Goal: Information Seeking & Learning: Learn about a topic

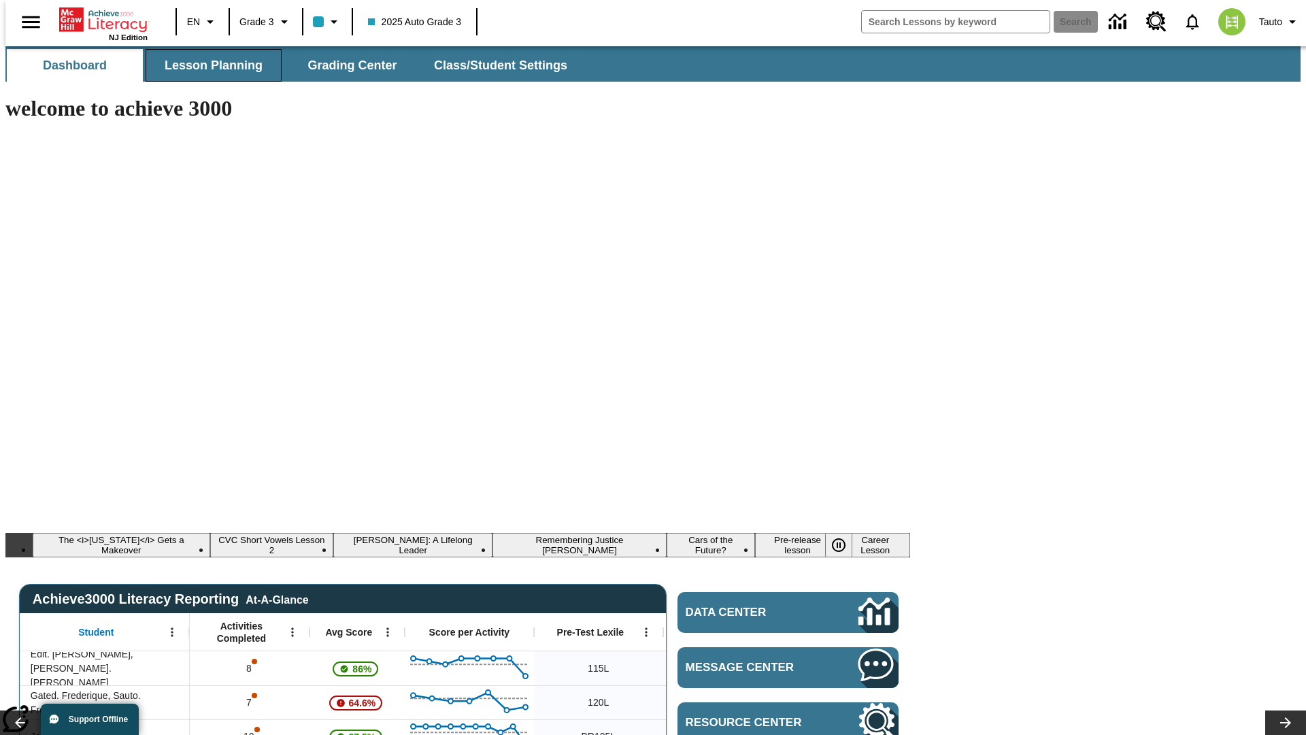
click at [208, 65] on span "Lesson Planning" at bounding box center [214, 66] width 98 height 16
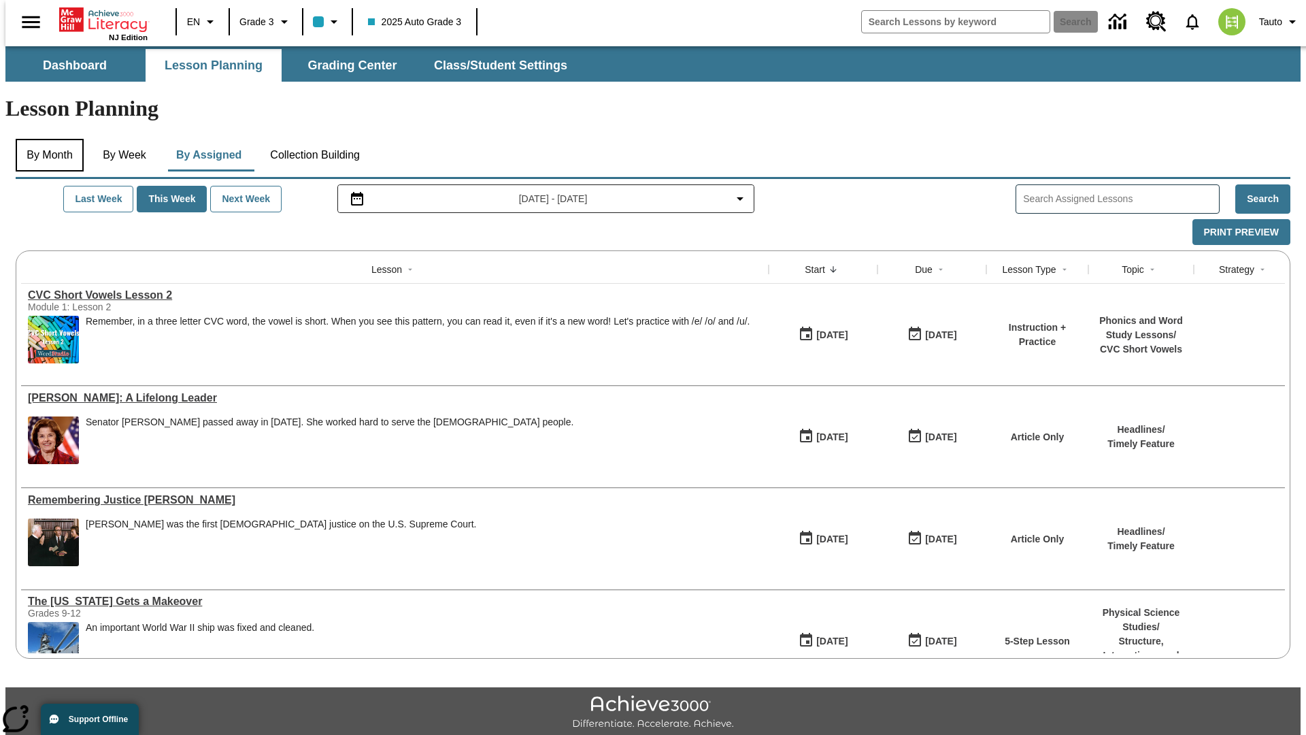
click at [46, 139] on button "By Month" at bounding box center [50, 155] width 68 height 33
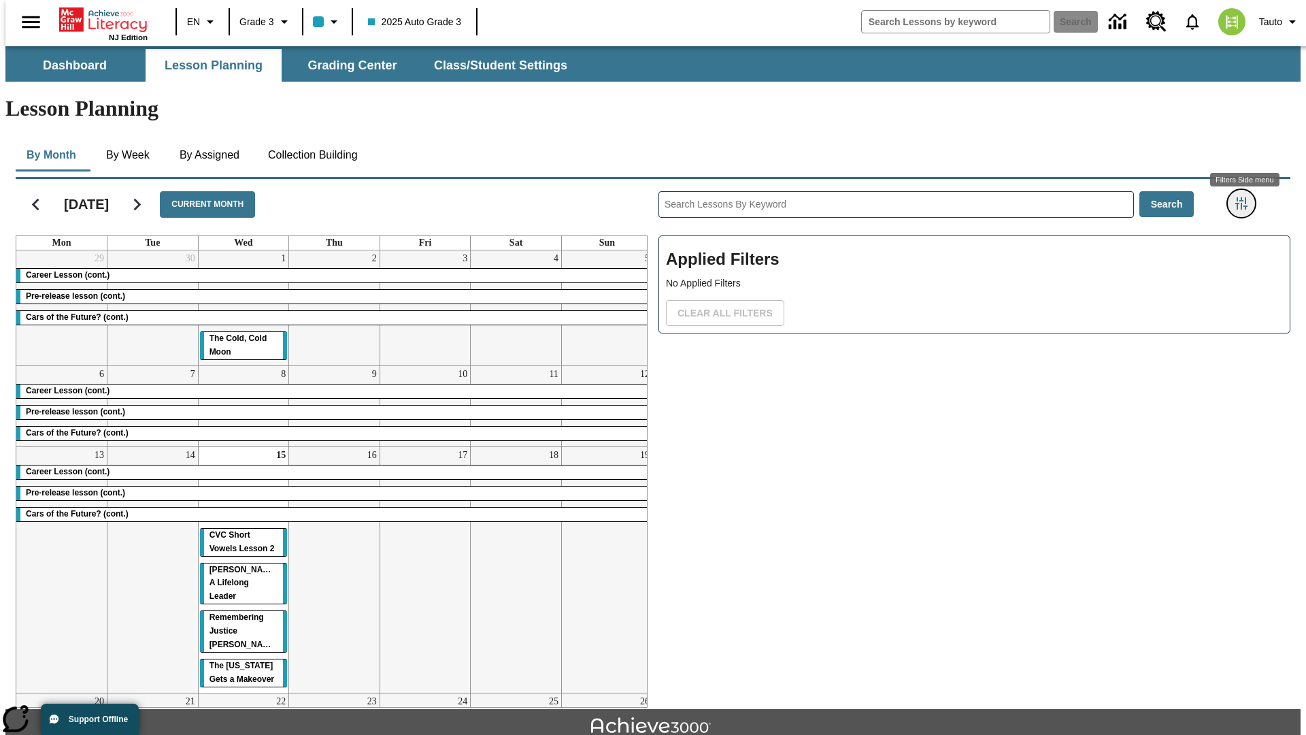
click at [1246, 197] on icon "Filters Side menu" at bounding box center [1242, 203] width 12 height 12
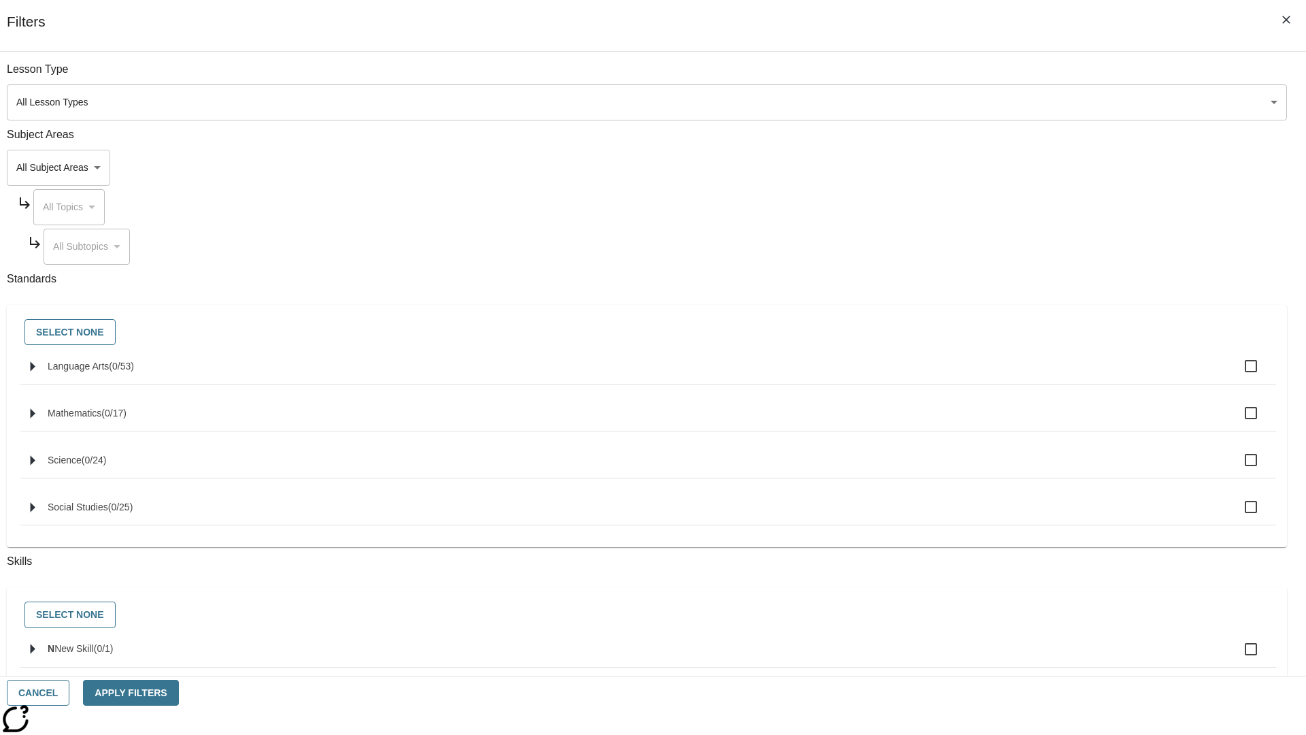
click at [980, 102] on body "Skip to main content [GEOGRAPHIC_DATA] Edition EN Grade 3 2025 Auto Grade 3 Sea…" at bounding box center [653, 421] width 1296 height 751
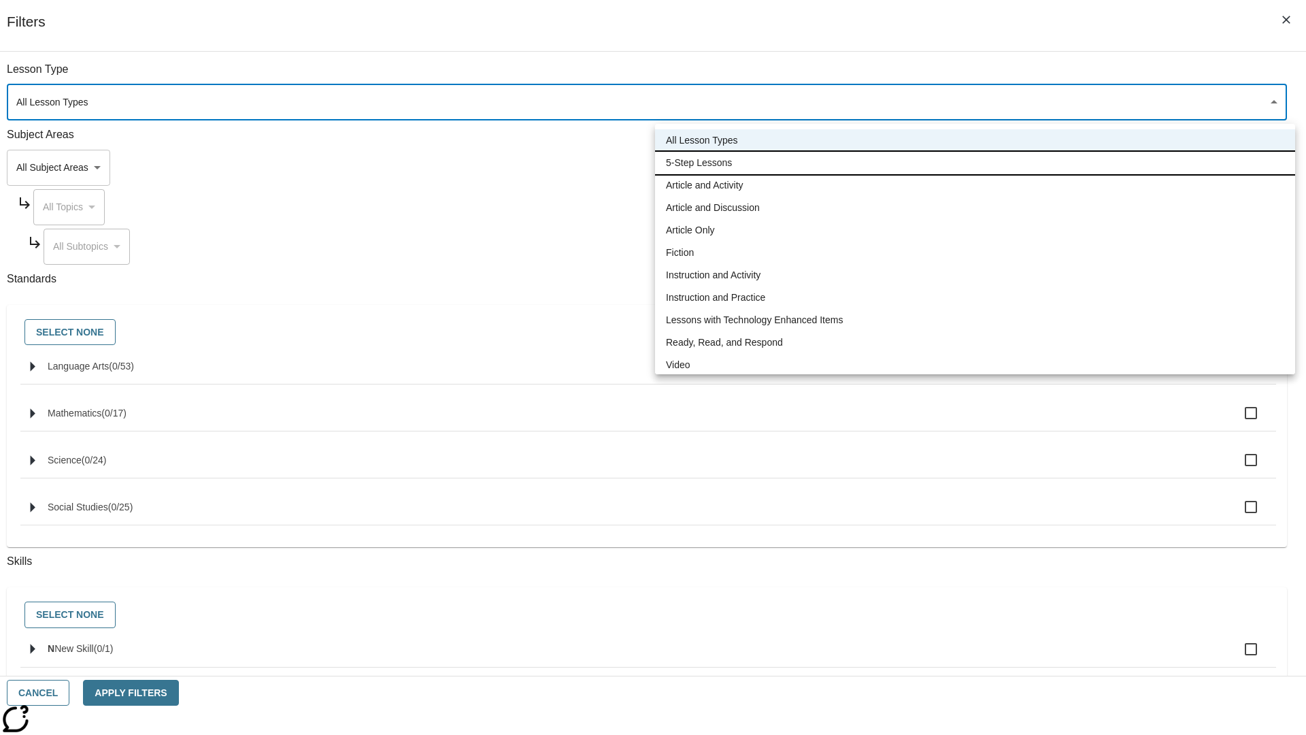
click at [975, 163] on li "5-Step Lessons" at bounding box center [975, 163] width 640 height 22
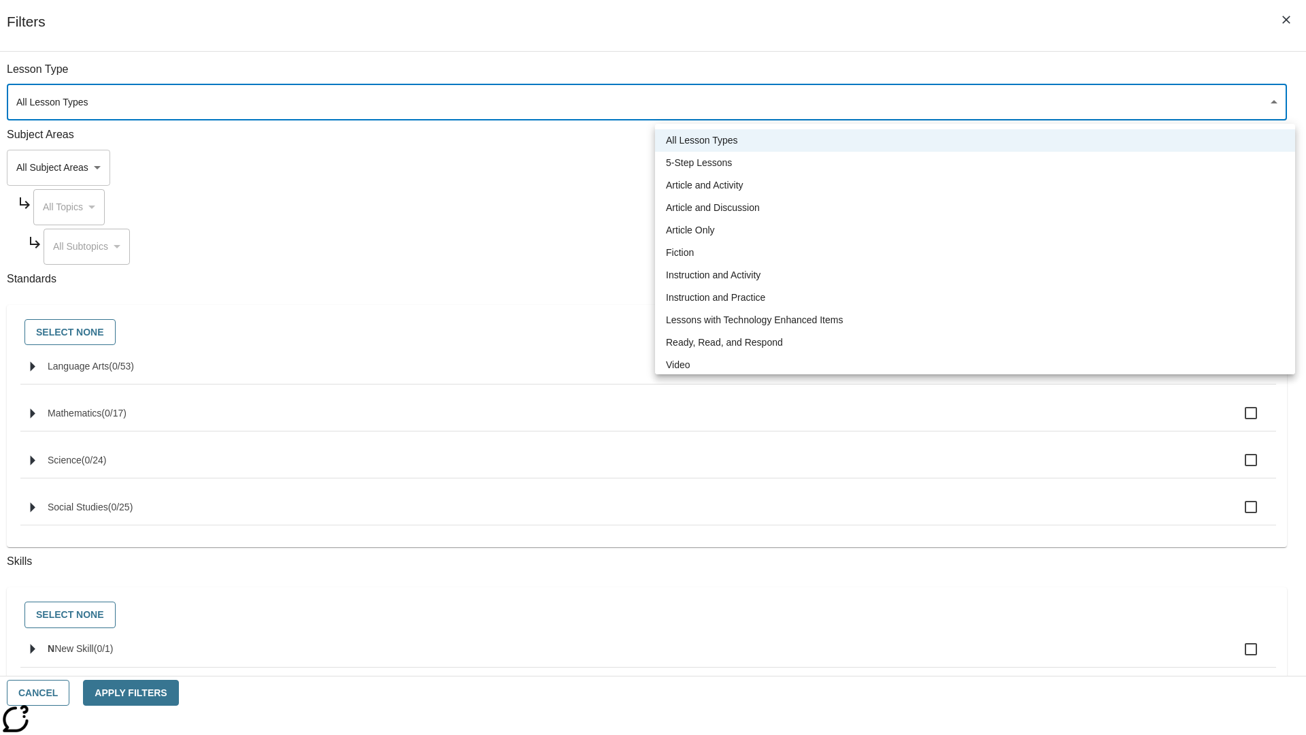
type input "1"
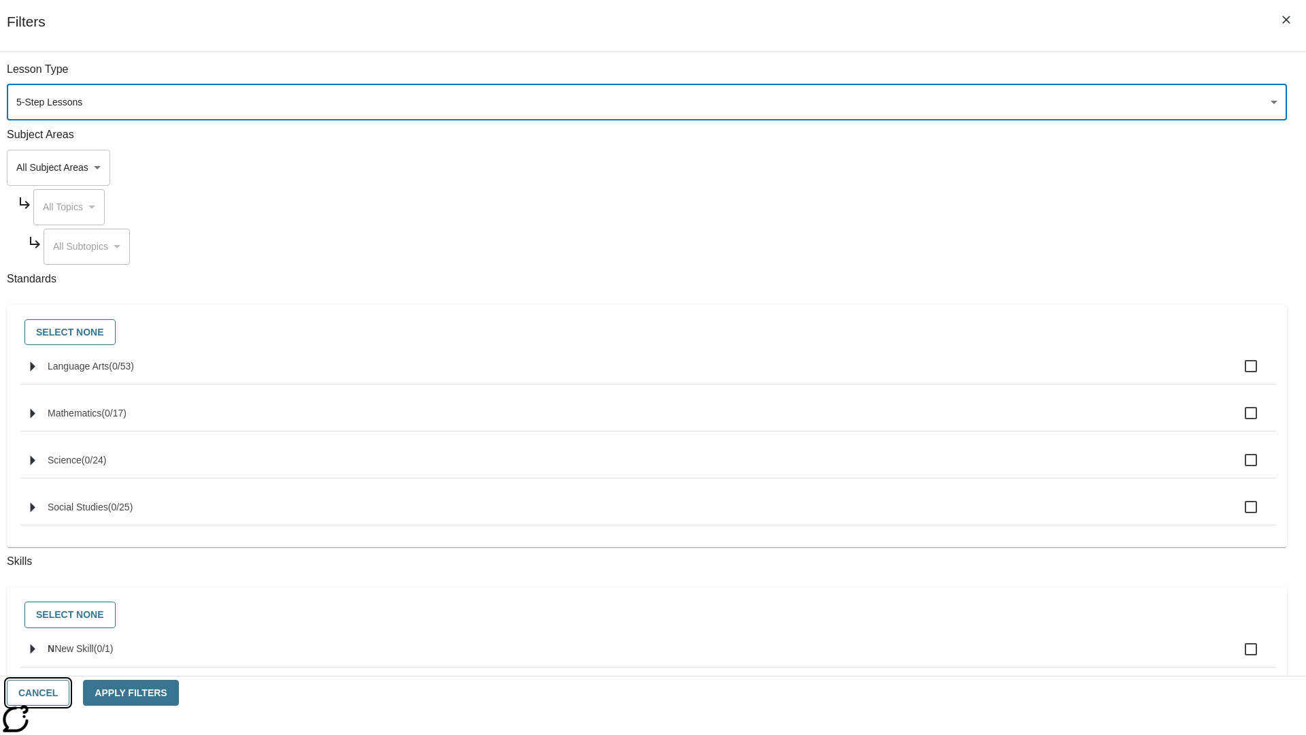
click at [69, 693] on button "Cancel" at bounding box center [38, 693] width 63 height 27
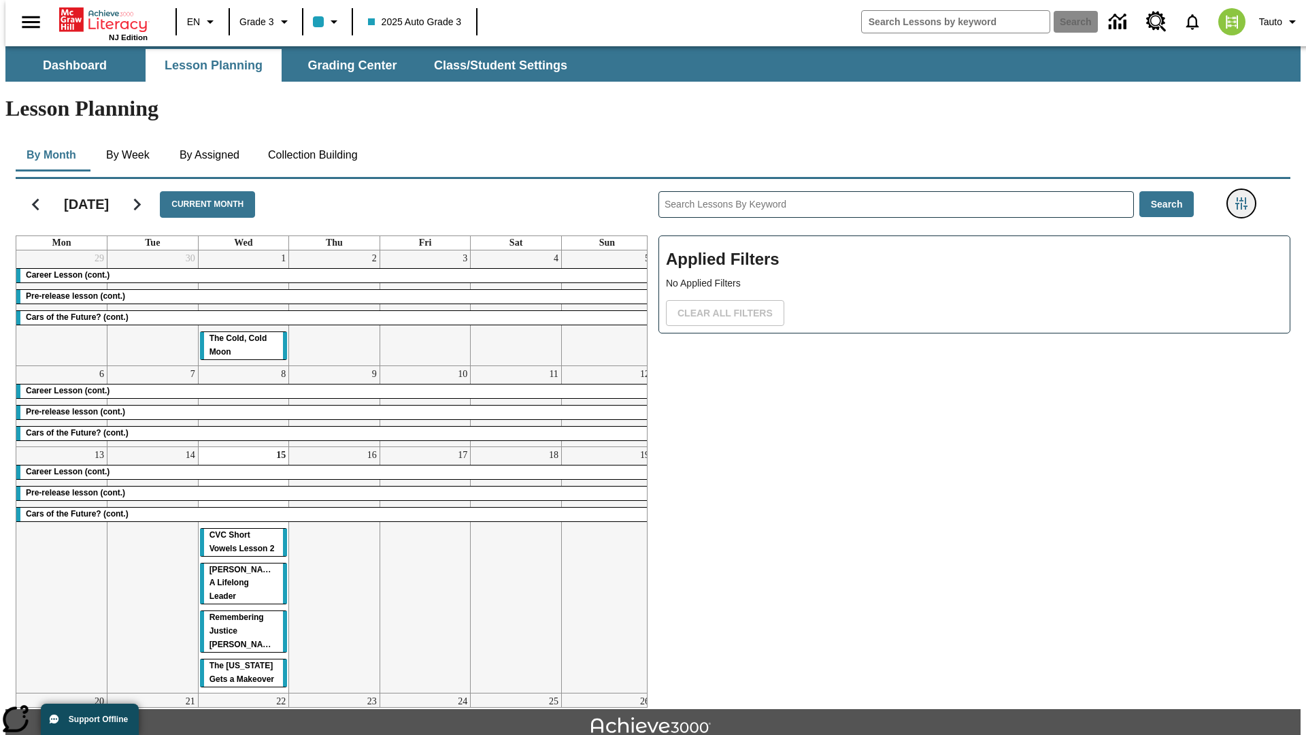
click at [1246, 197] on icon "Filters Side menu" at bounding box center [1242, 203] width 12 height 12
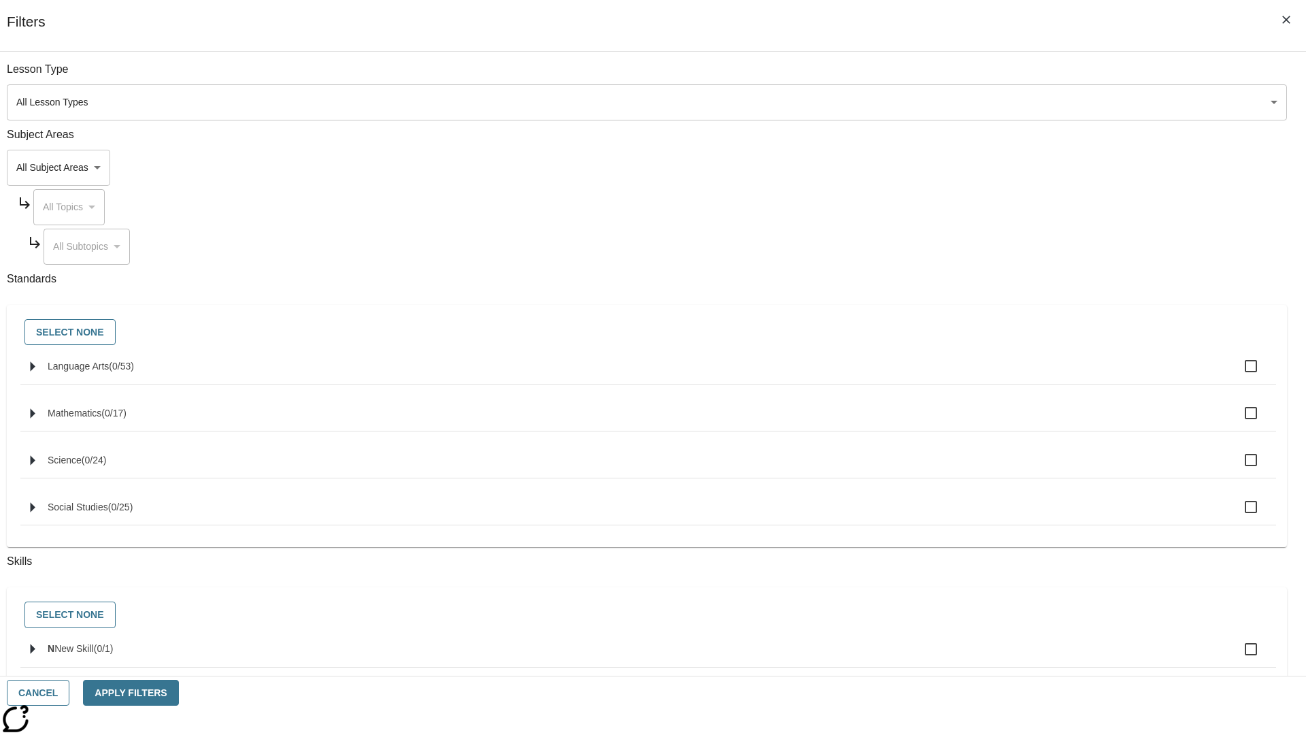
click at [980, 102] on body "Skip to main content [GEOGRAPHIC_DATA] Edition EN Grade 3 2025 Auto Grade 3 Sea…" at bounding box center [653, 421] width 1296 height 751
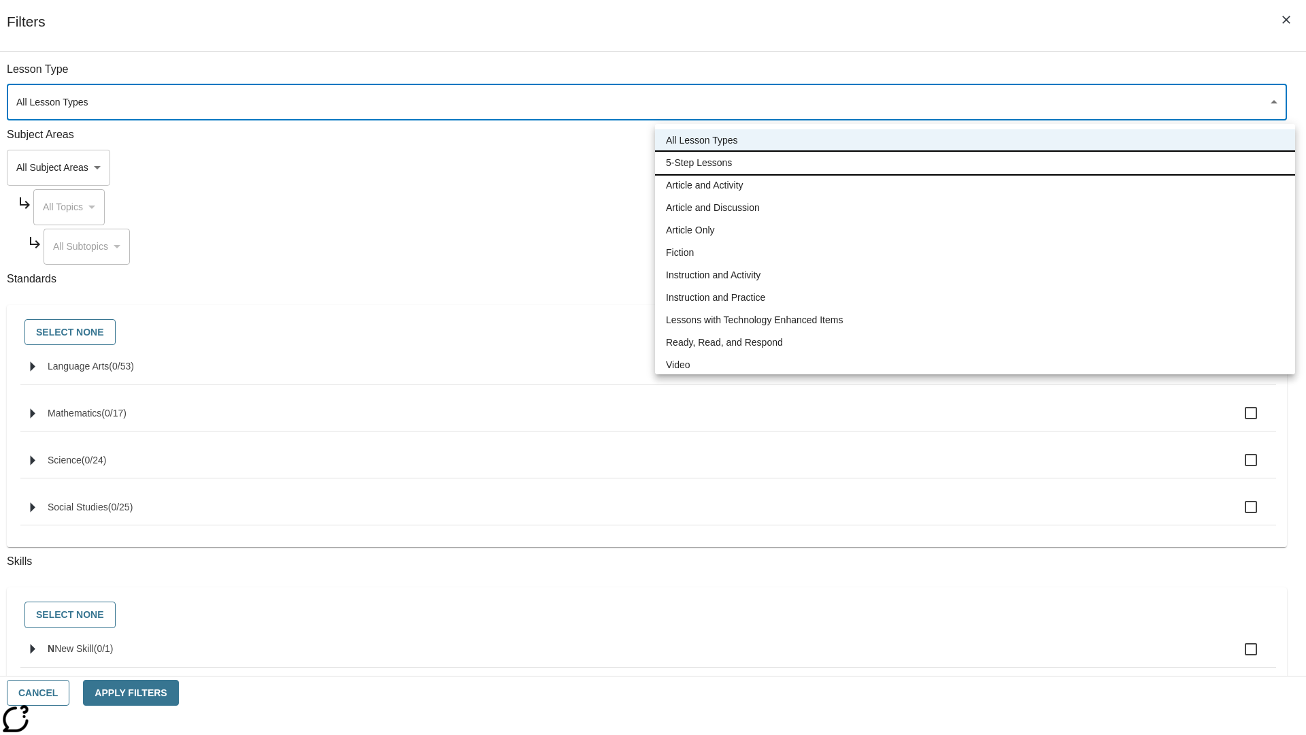
click at [975, 163] on li "5-Step Lessons" at bounding box center [975, 163] width 640 height 22
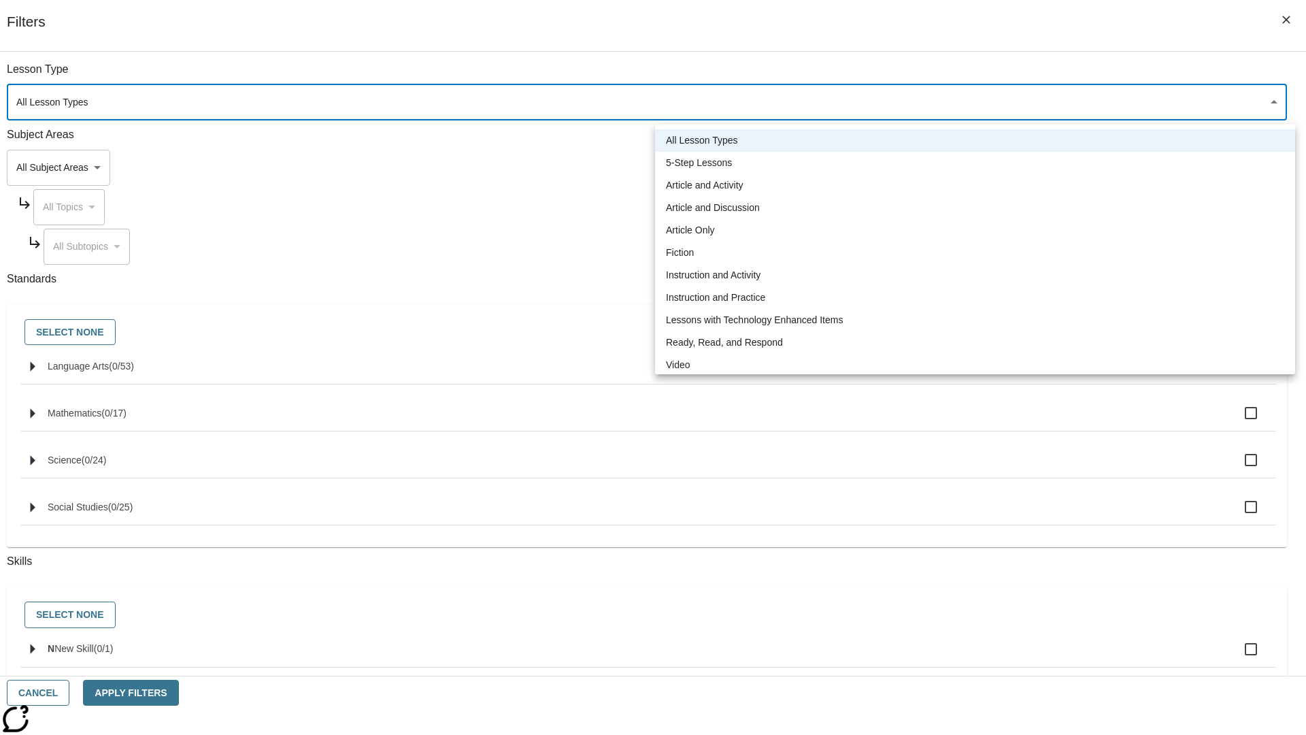
type input "1"
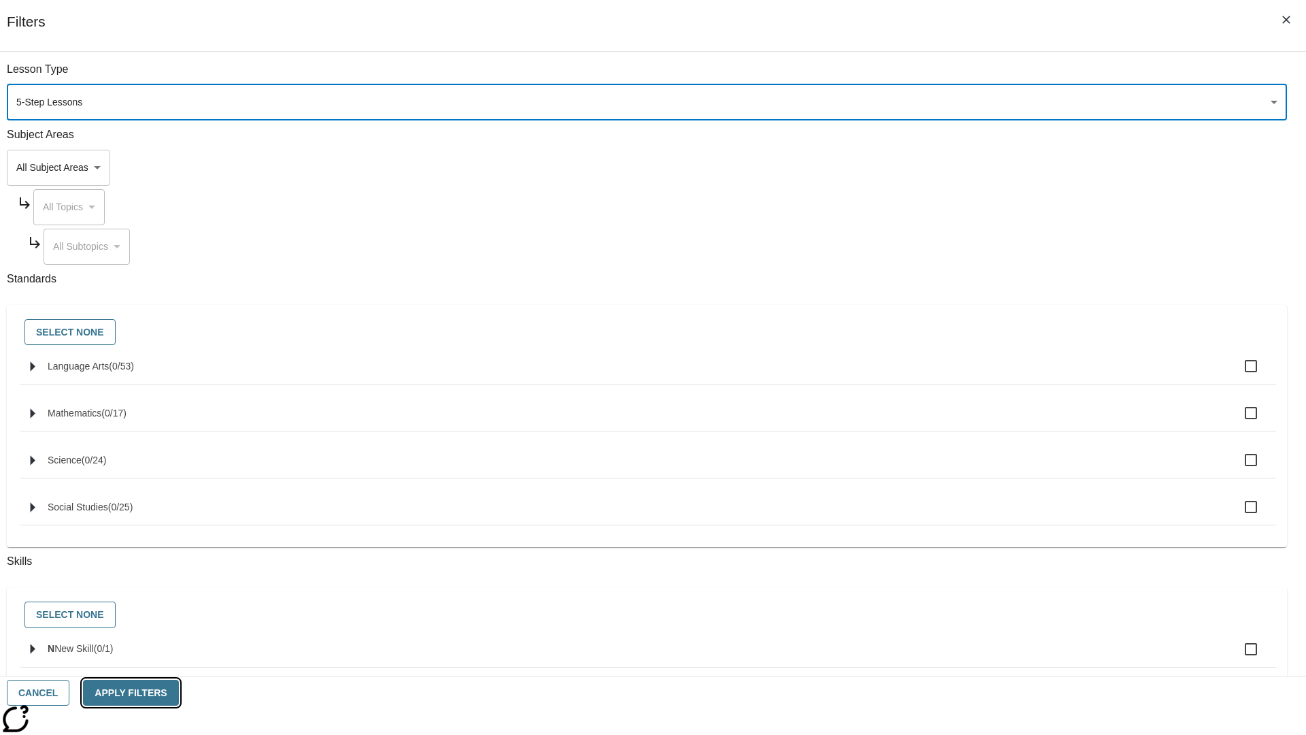
click at [178, 693] on button "Apply Filters" at bounding box center [130, 693] width 95 height 27
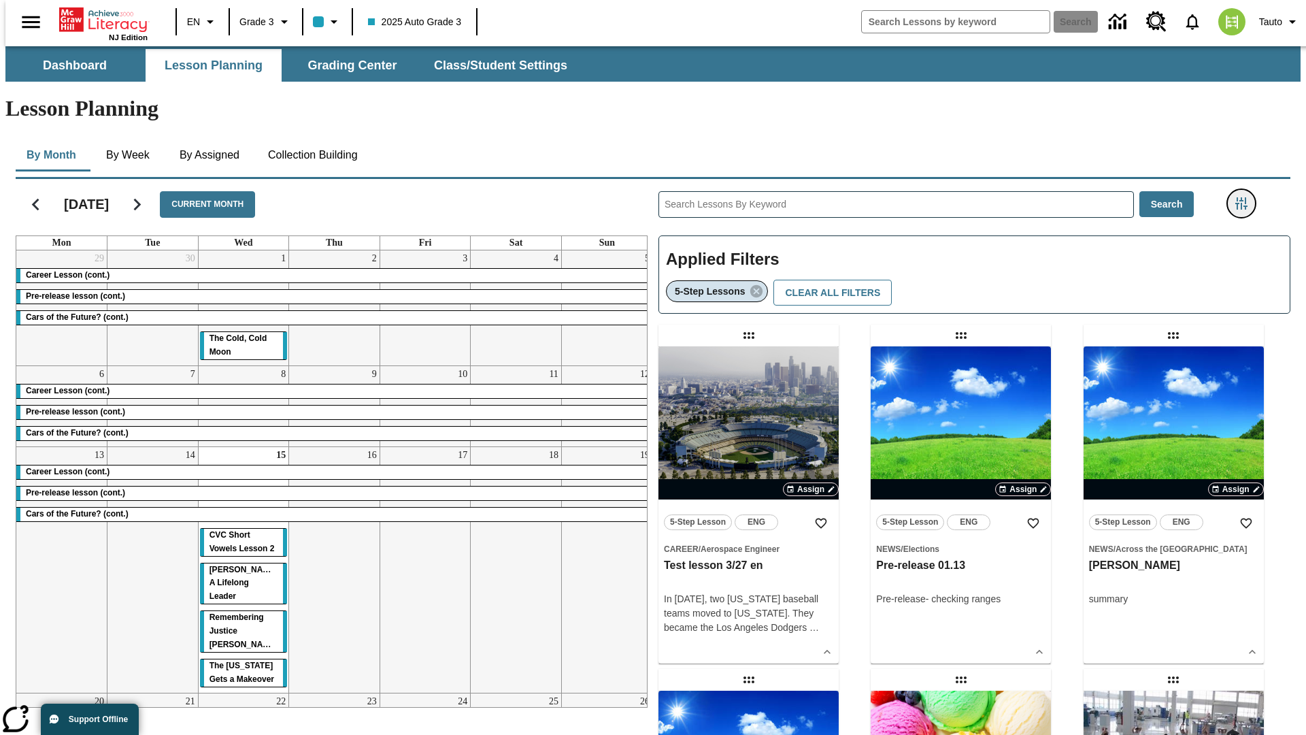
click at [1246, 197] on icon "Filters Side menu" at bounding box center [1242, 203] width 12 height 12
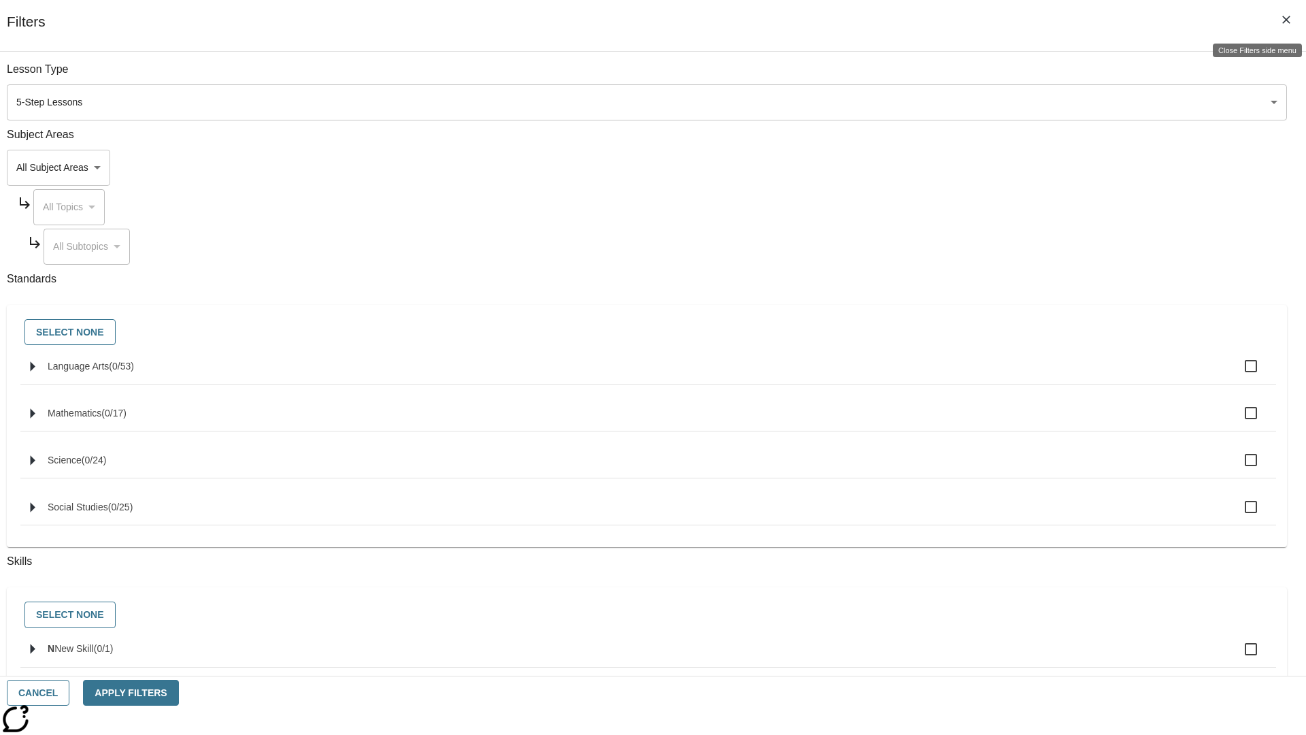
click at [1287, 20] on icon "Close Filters side menu" at bounding box center [1287, 20] width 8 height 8
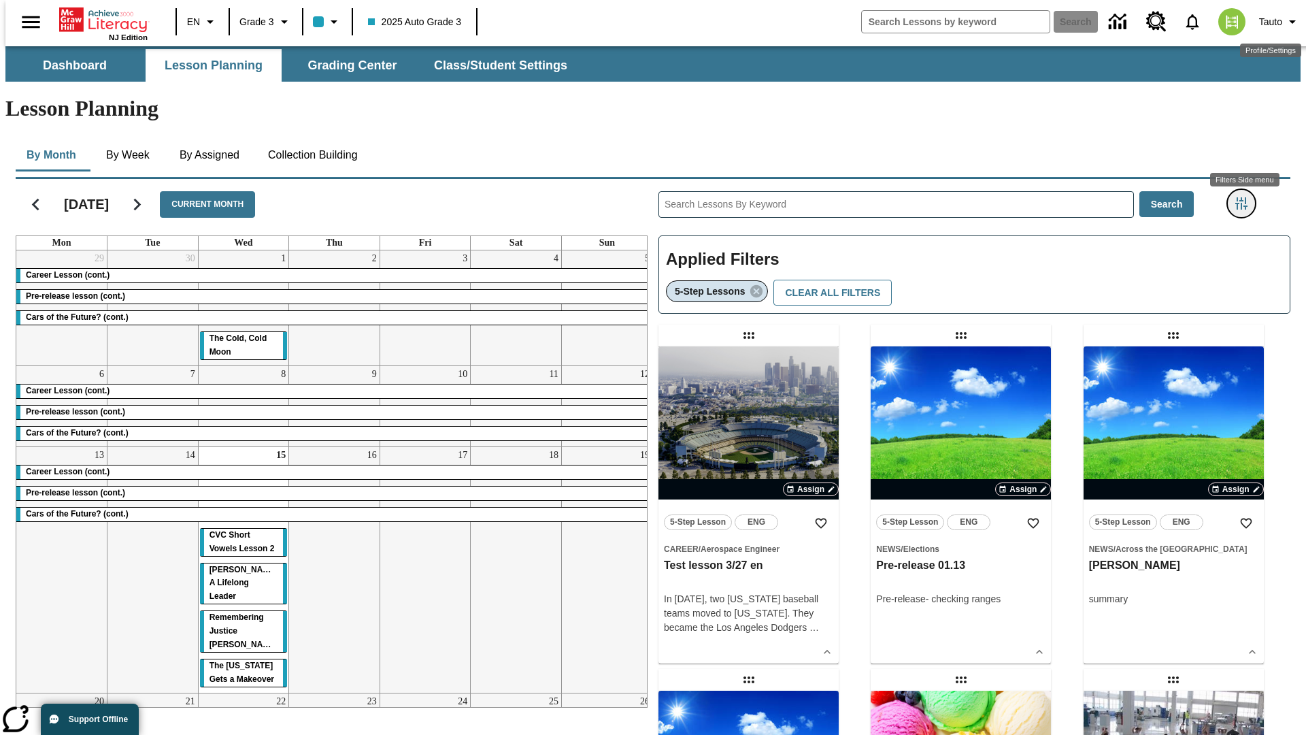
click at [1246, 197] on icon "Filters Side menu" at bounding box center [1242, 203] width 12 height 12
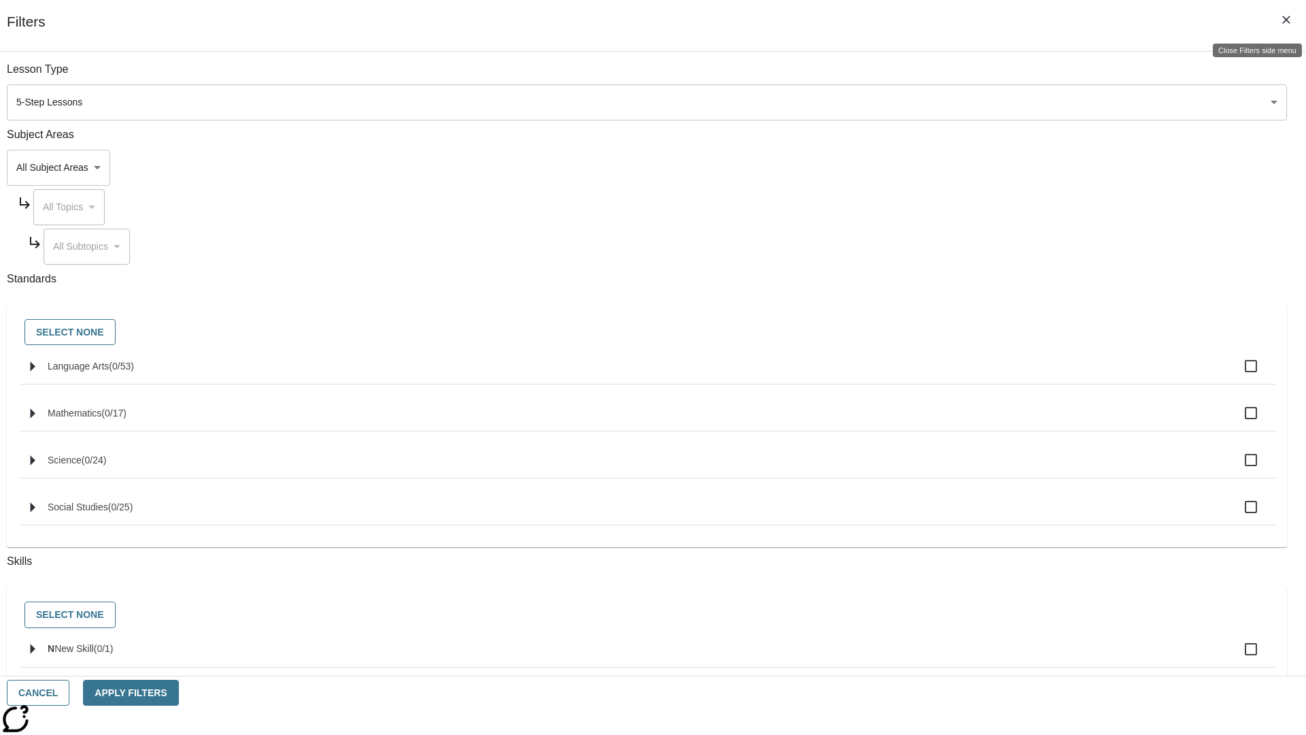
click at [1287, 20] on icon "Close Filters side menu" at bounding box center [1287, 20] width 8 height 8
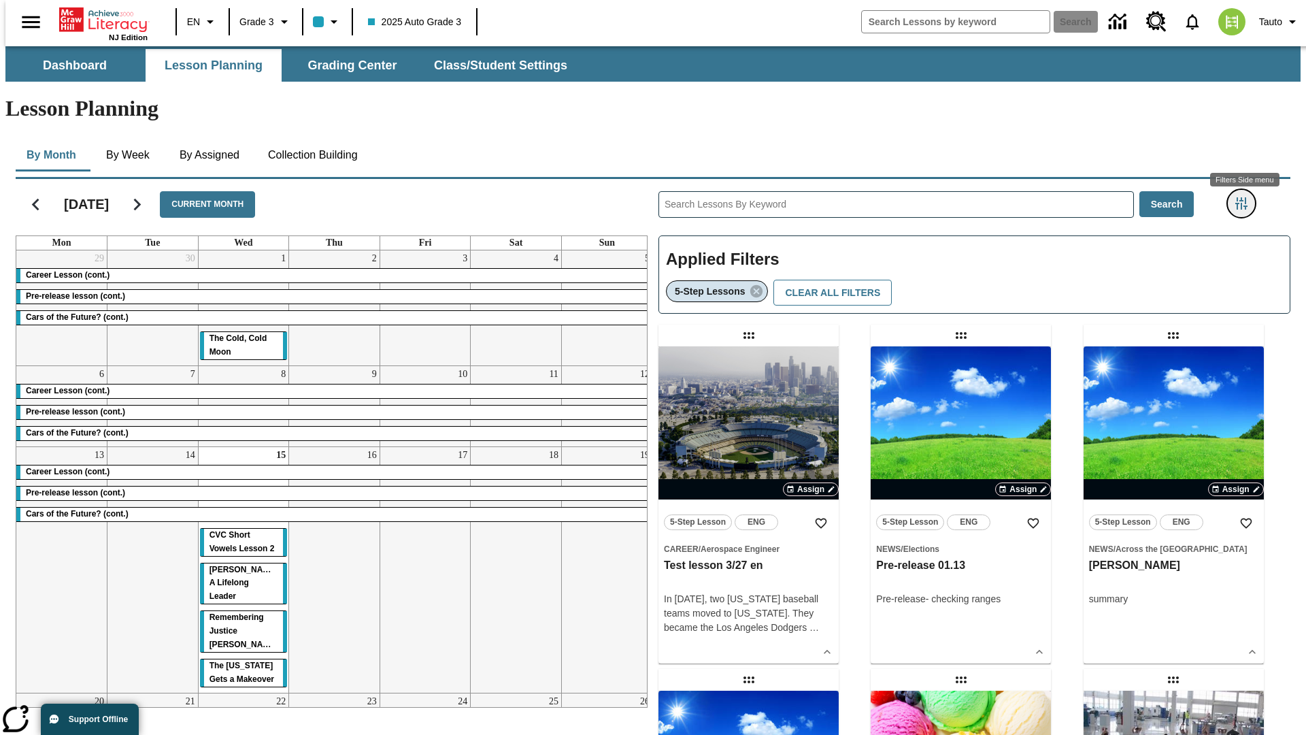
click at [1246, 197] on icon "Filters Side menu" at bounding box center [1242, 203] width 12 height 12
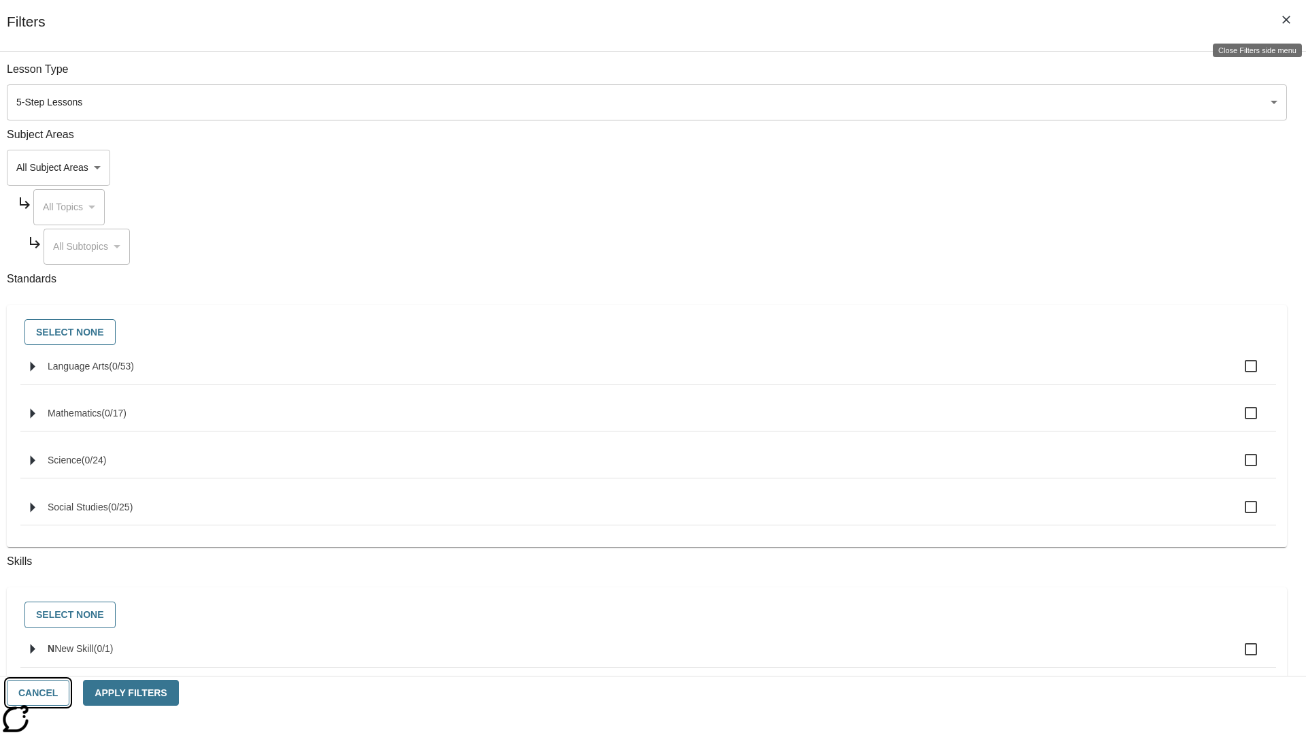
click at [69, 693] on button "Cancel" at bounding box center [38, 693] width 63 height 27
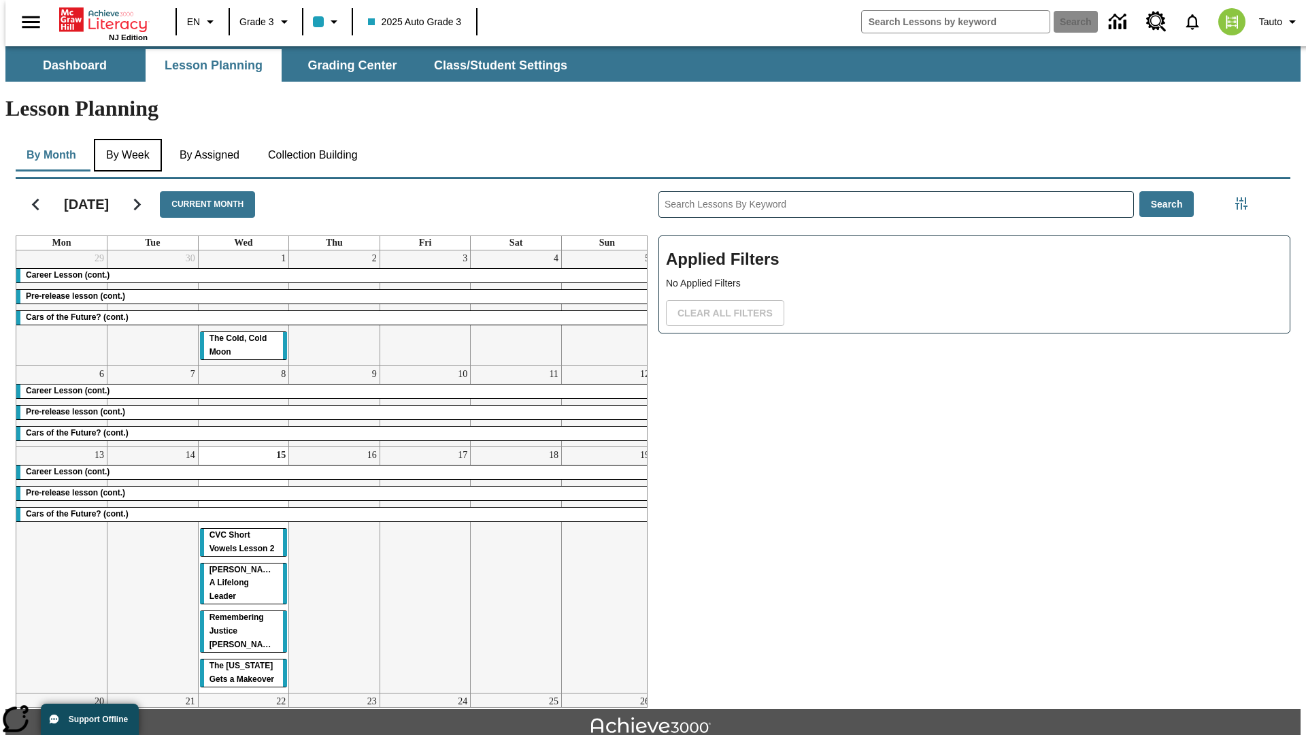
click at [126, 139] on button "By Week" at bounding box center [128, 155] width 68 height 33
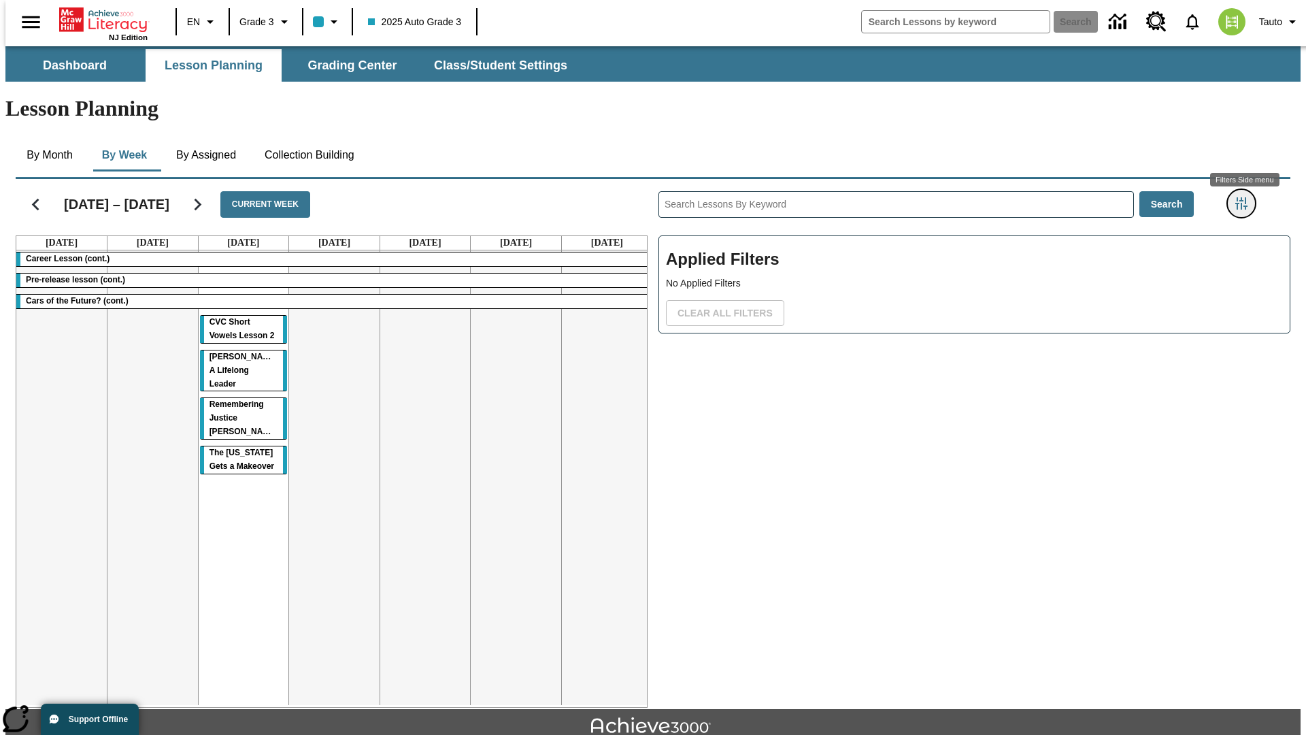
click at [1246, 197] on icon "Filters Side menu" at bounding box center [1242, 203] width 12 height 12
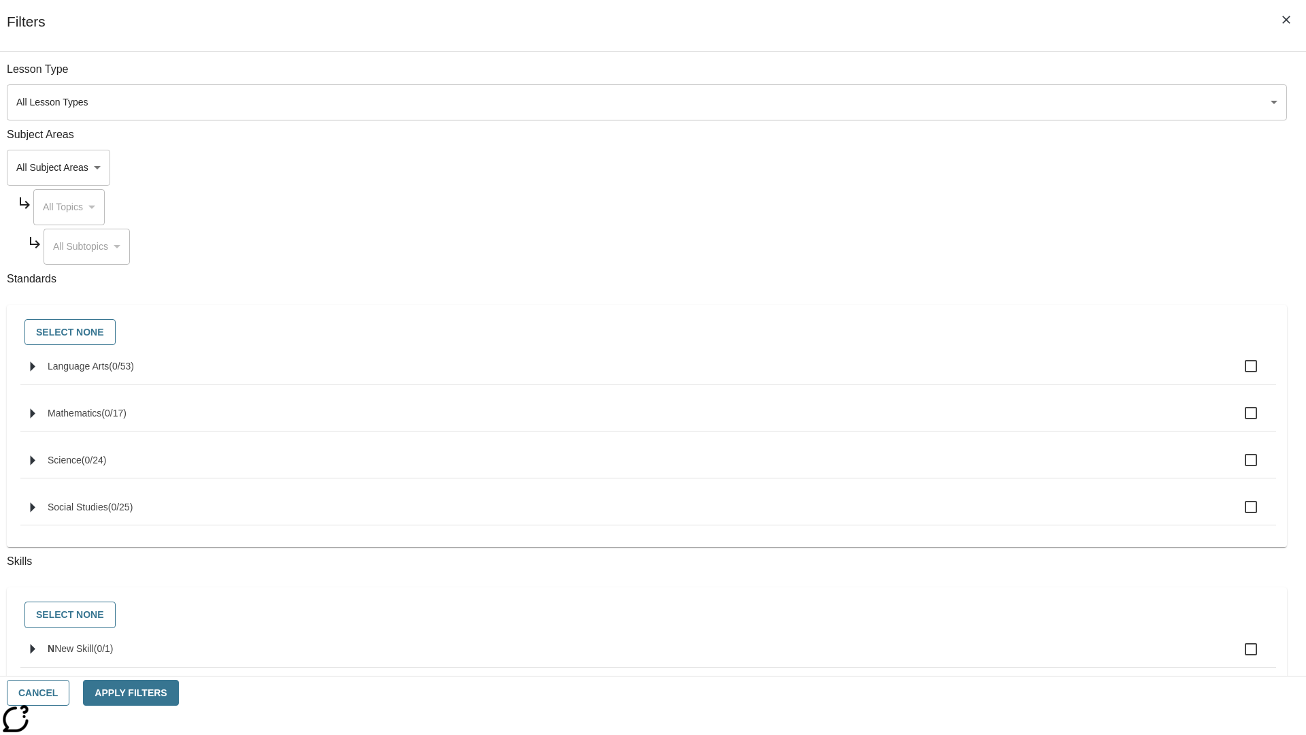
click at [980, 102] on body "Skip to main content NJ Edition EN Grade 3 2025 Auto Grade 3 Search 0 Tauto Das…" at bounding box center [653, 421] width 1296 height 751
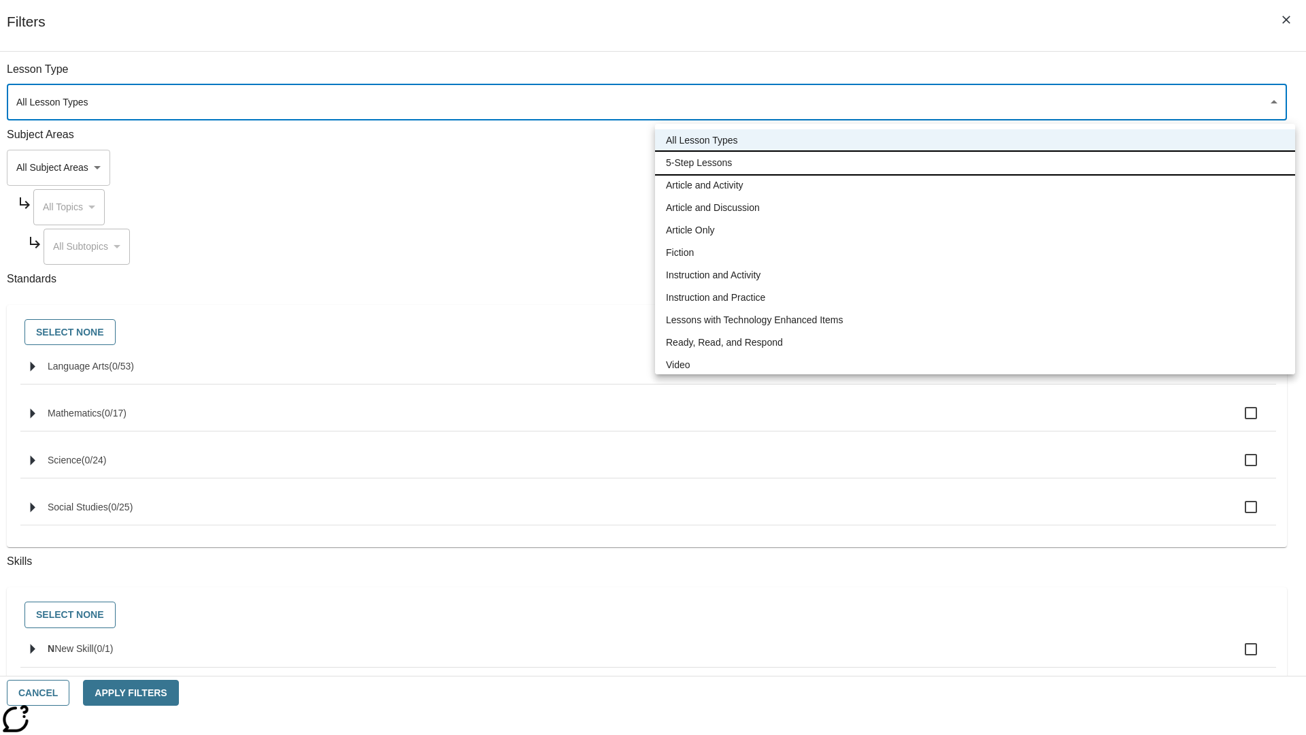
click at [975, 163] on li "5-Step Lessons" at bounding box center [975, 163] width 640 height 22
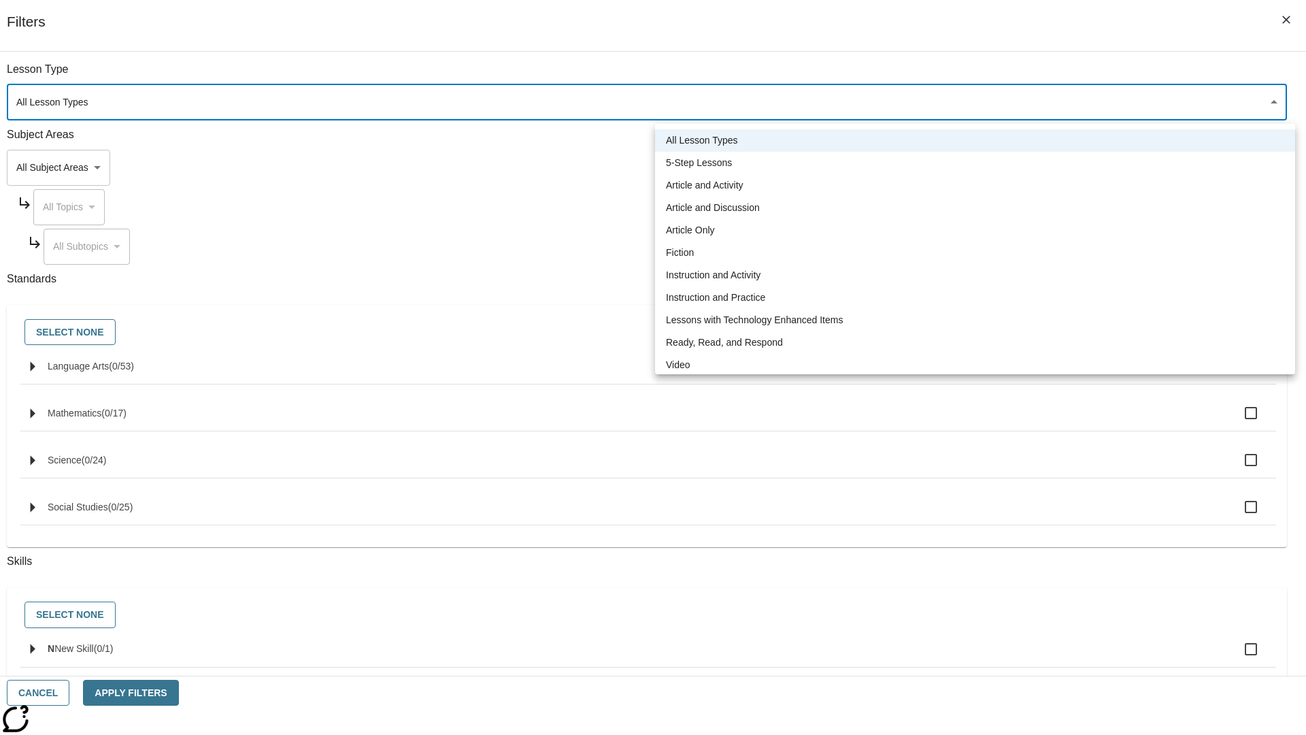
type input "1"
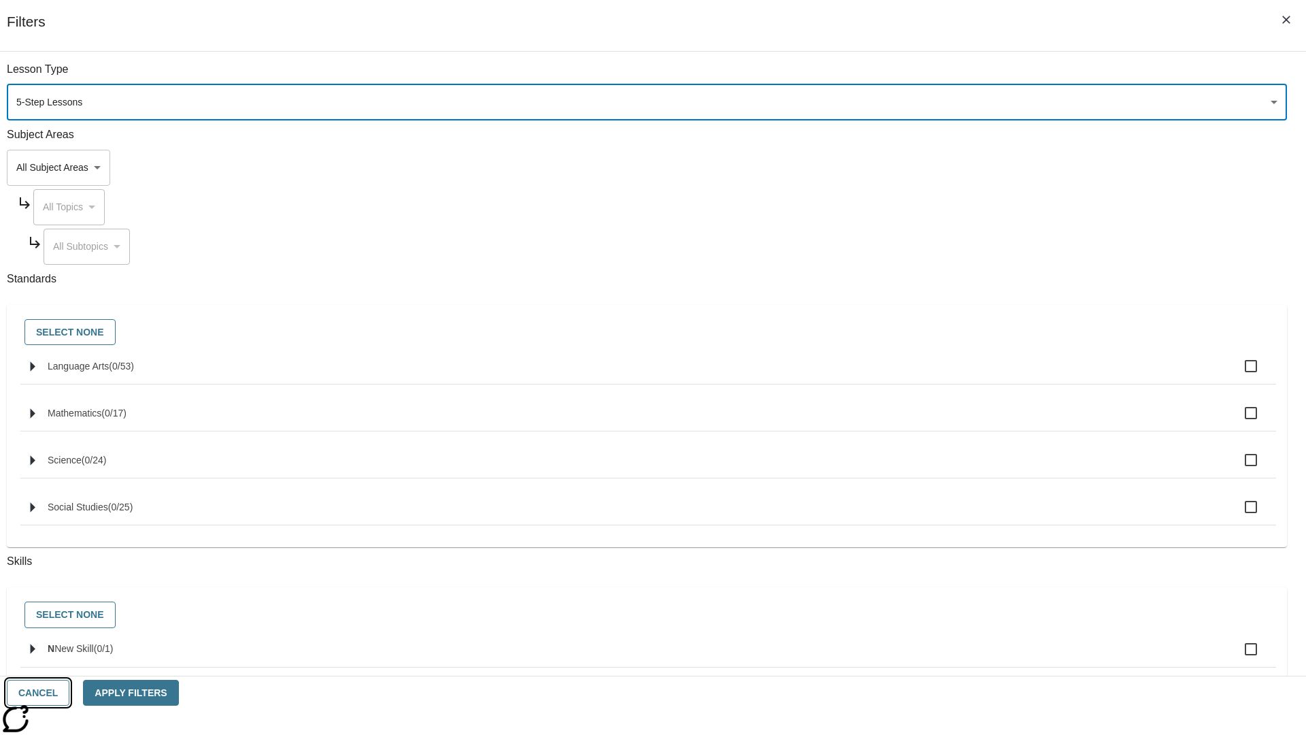
click at [69, 693] on button "Cancel" at bounding box center [38, 693] width 63 height 27
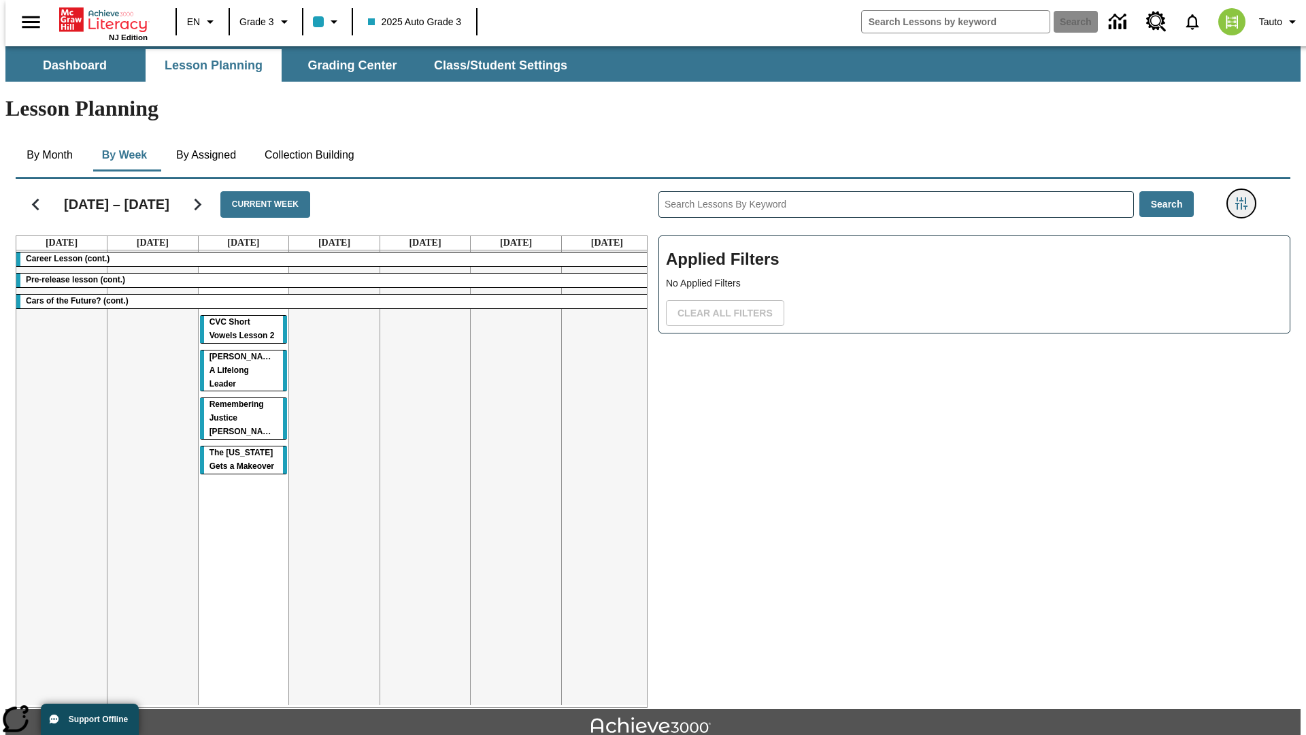
click at [1246, 197] on icon "Filters Side menu" at bounding box center [1242, 203] width 12 height 12
